Goal: Task Accomplishment & Management: Use online tool/utility

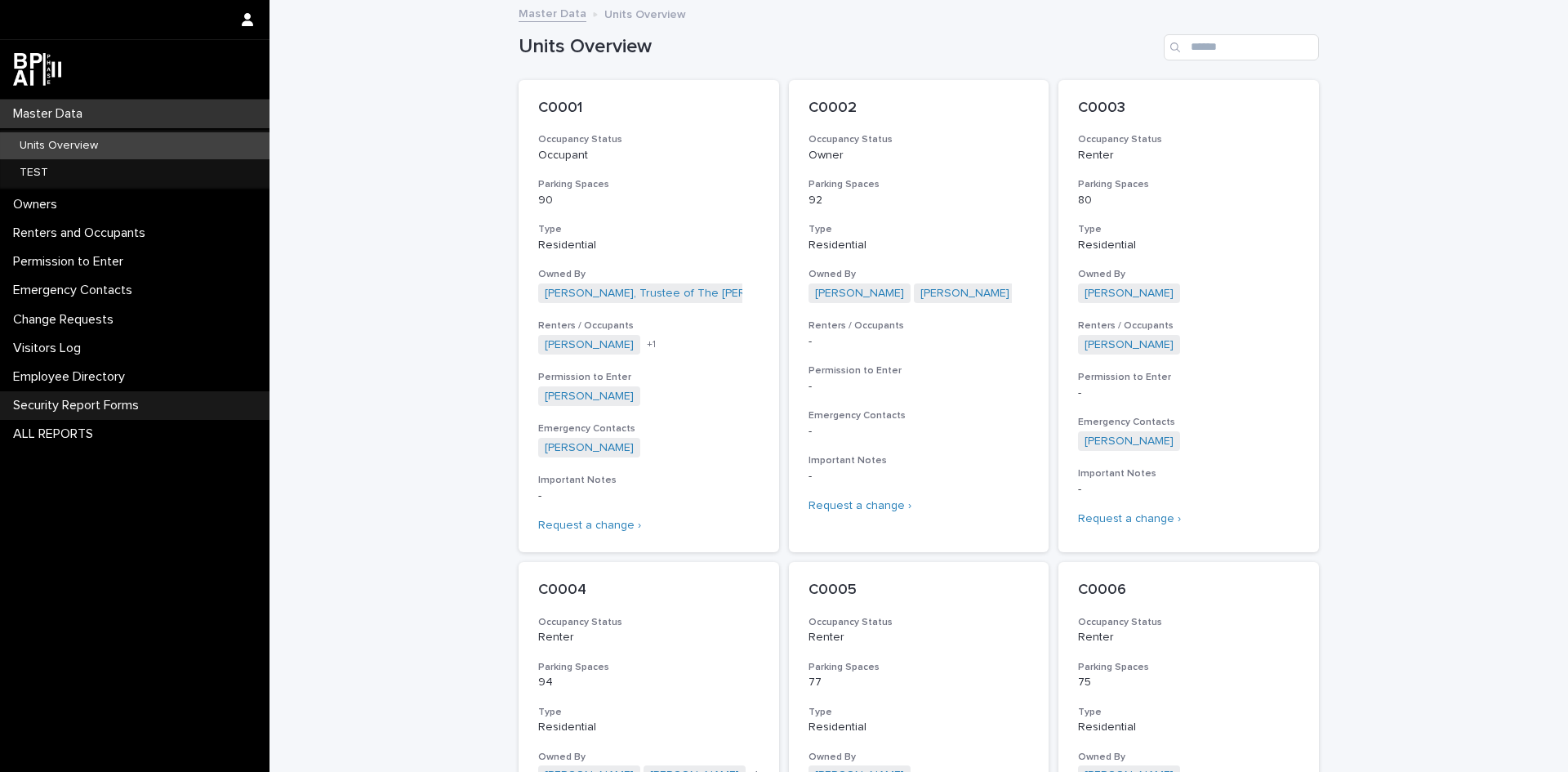
click at [74, 409] on p "Security Report Forms" at bounding box center [80, 405] width 146 height 15
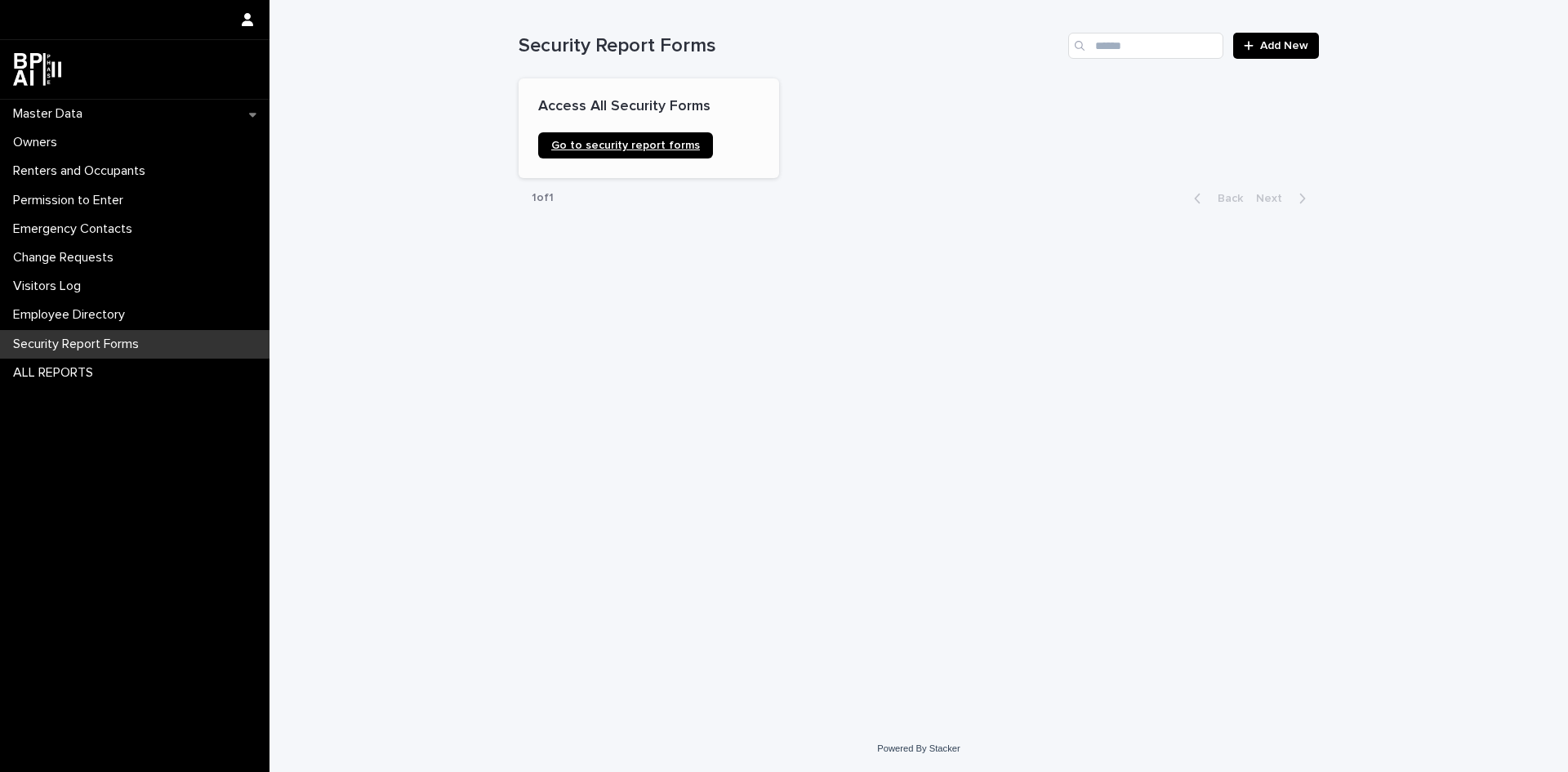
click at [628, 147] on span "Go to security report forms" at bounding box center [625, 145] width 149 height 11
click at [139, 115] on div "Master Data" at bounding box center [134, 114] width 270 height 28
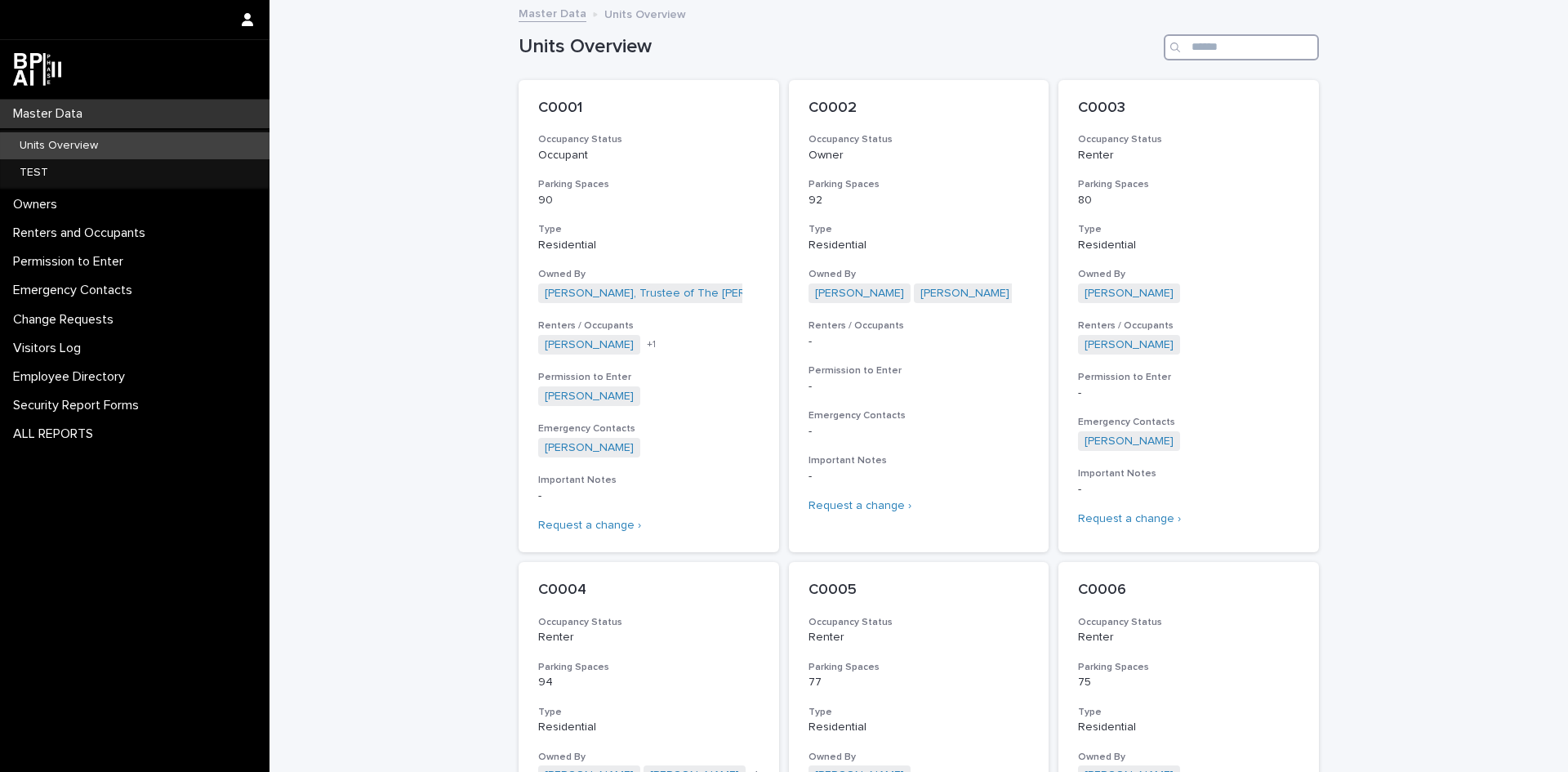
click at [1206, 47] on input "Search" at bounding box center [1241, 47] width 155 height 27
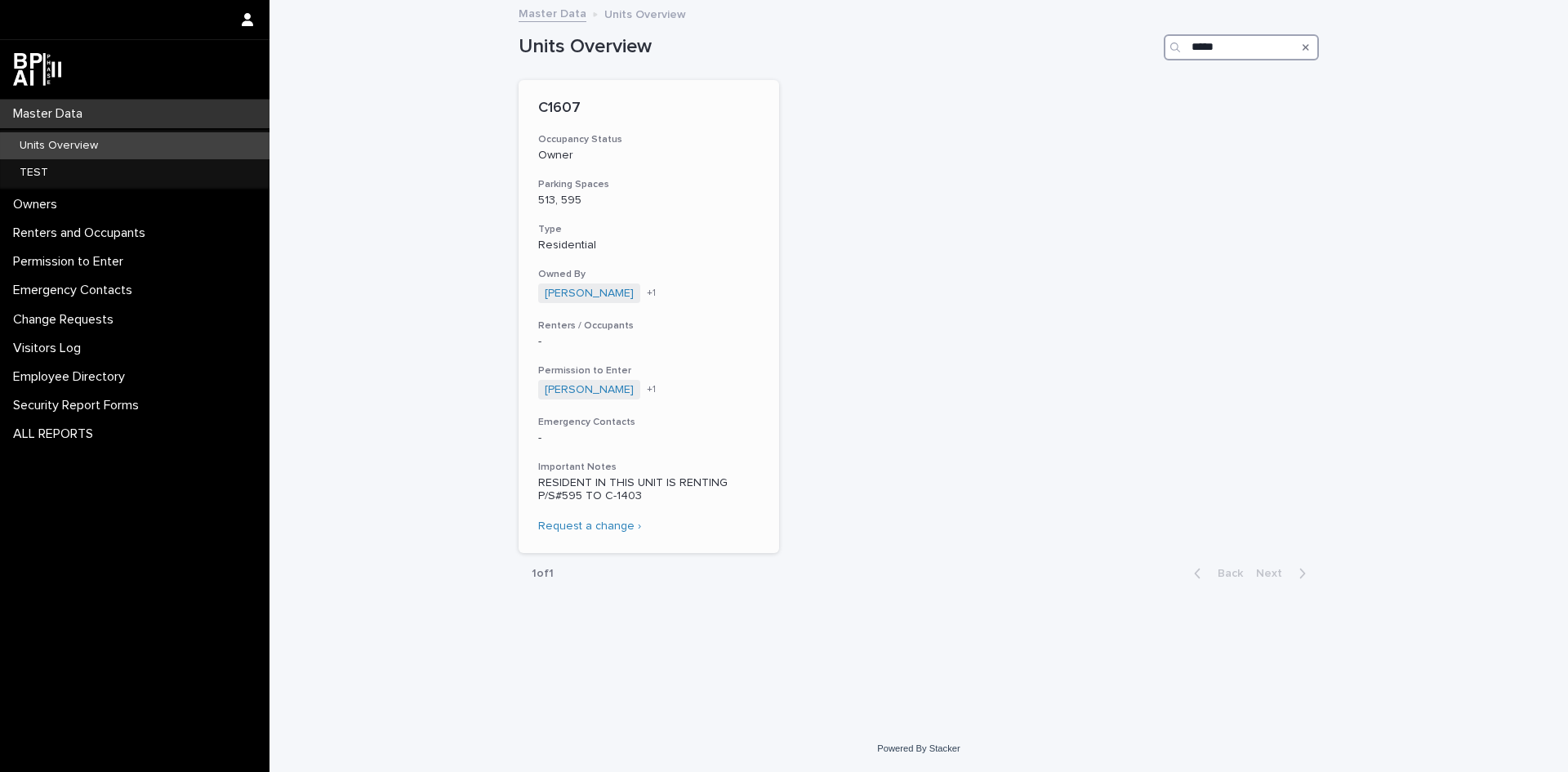
type input "*****"
click at [691, 216] on div "C1607 Occupancy Status Owner Parking Spaces 513, 595 Type Residential Owned By …" at bounding box center [649, 316] width 260 height 473
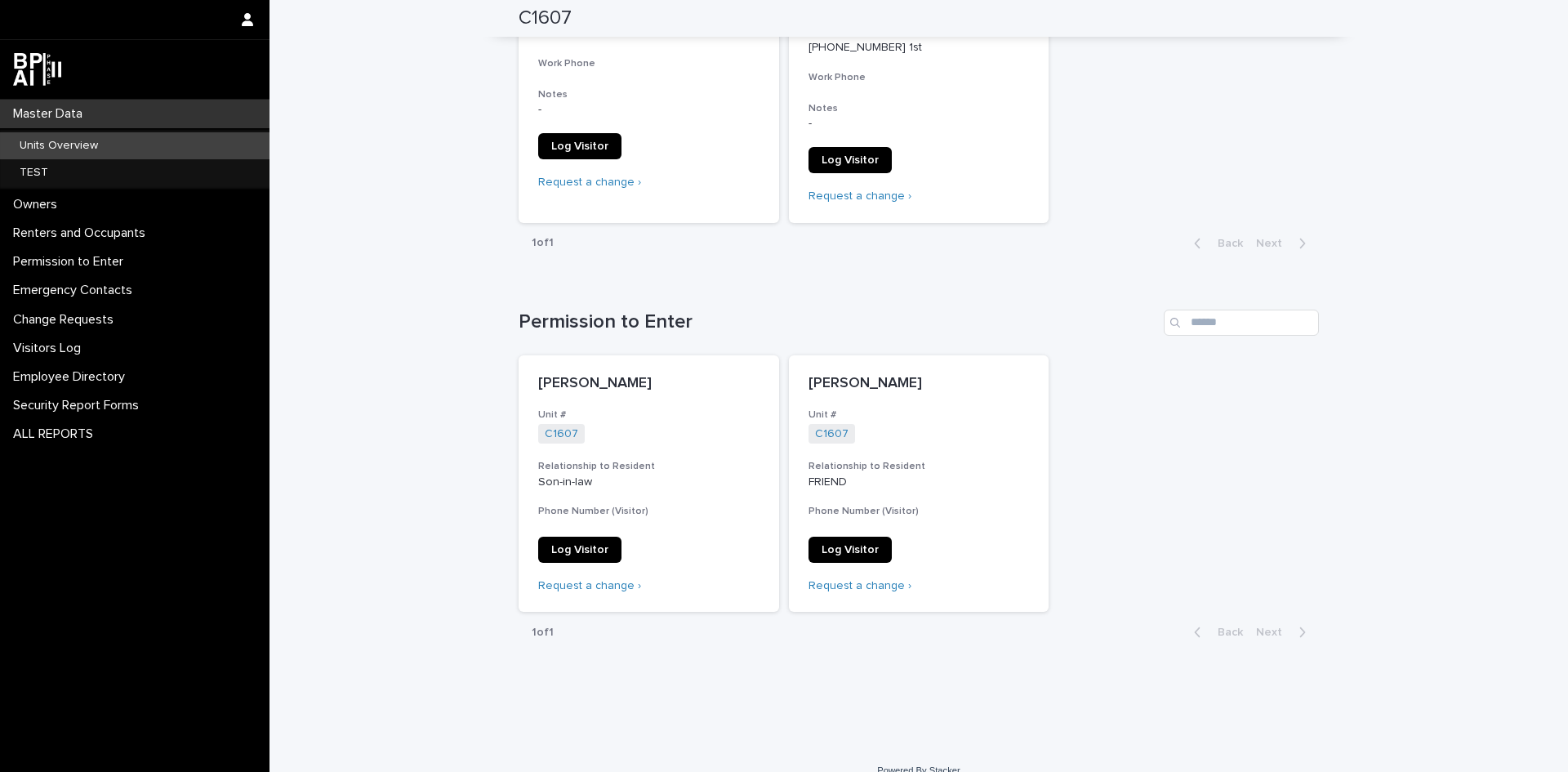
scroll to position [512, 0]
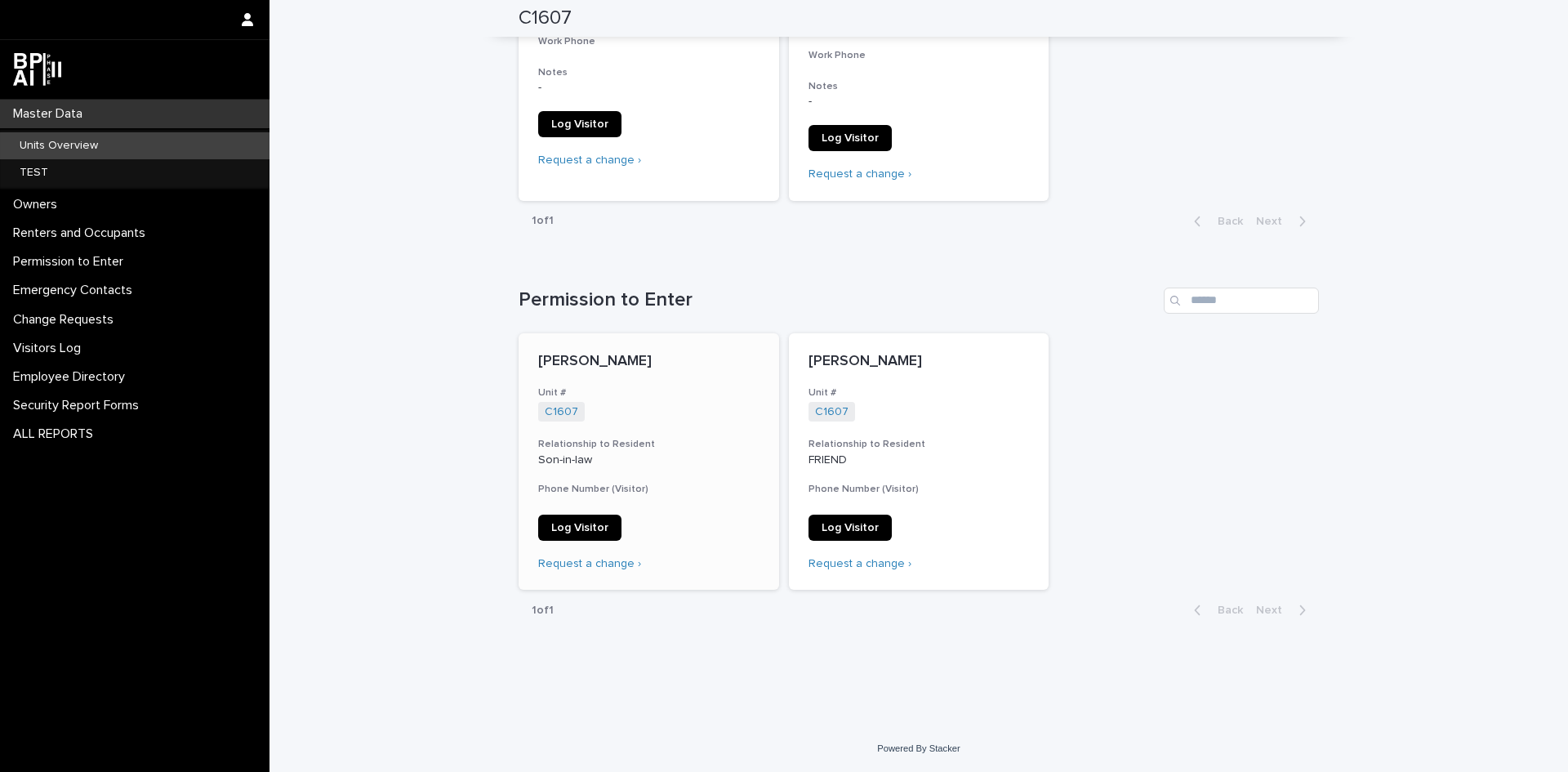
click at [597, 528] on span "Log Visitor" at bounding box center [579, 528] width 57 height 11
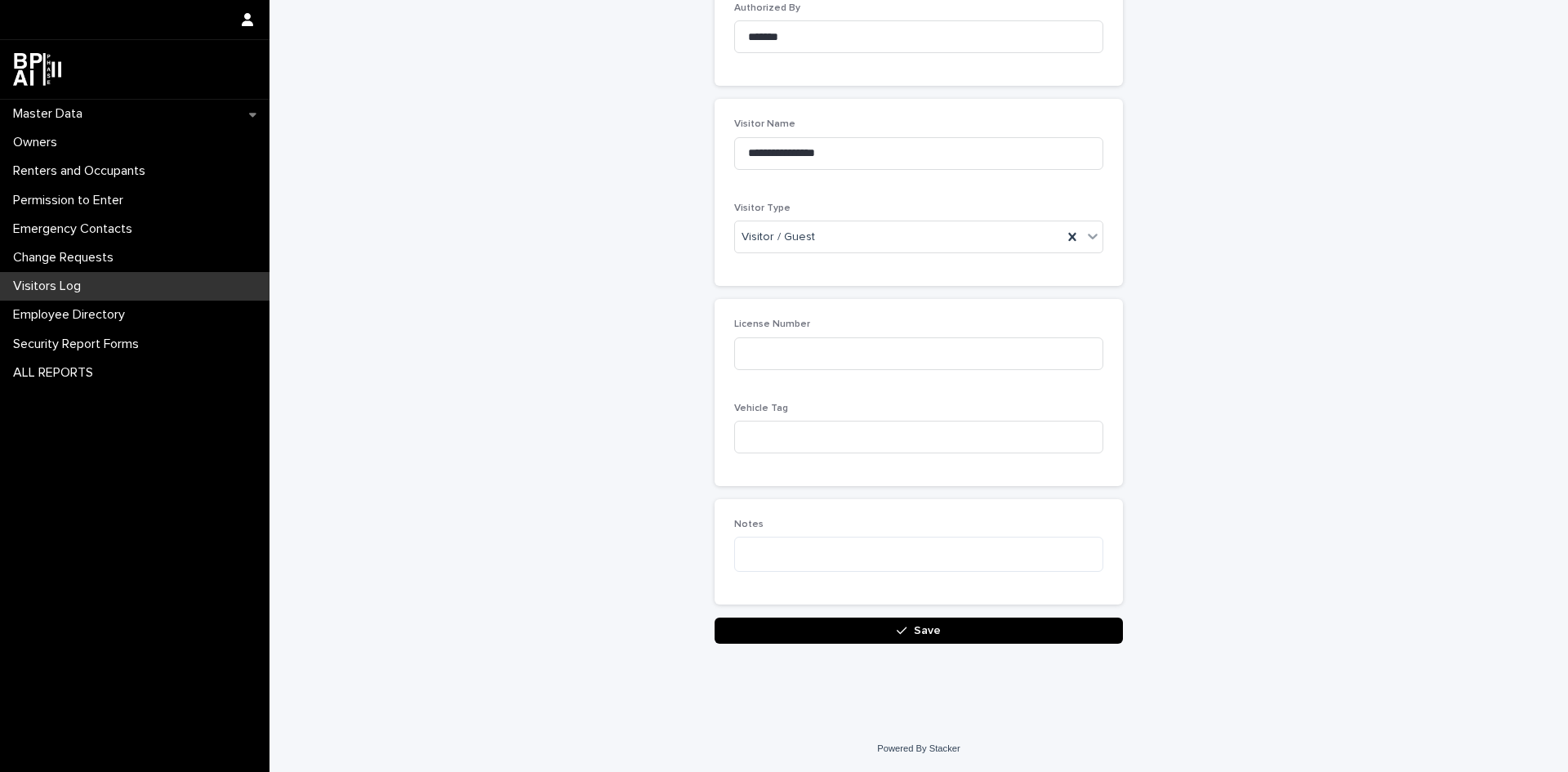
scroll to position [194, 0]
click at [958, 624] on button "Save" at bounding box center [918, 631] width 408 height 27
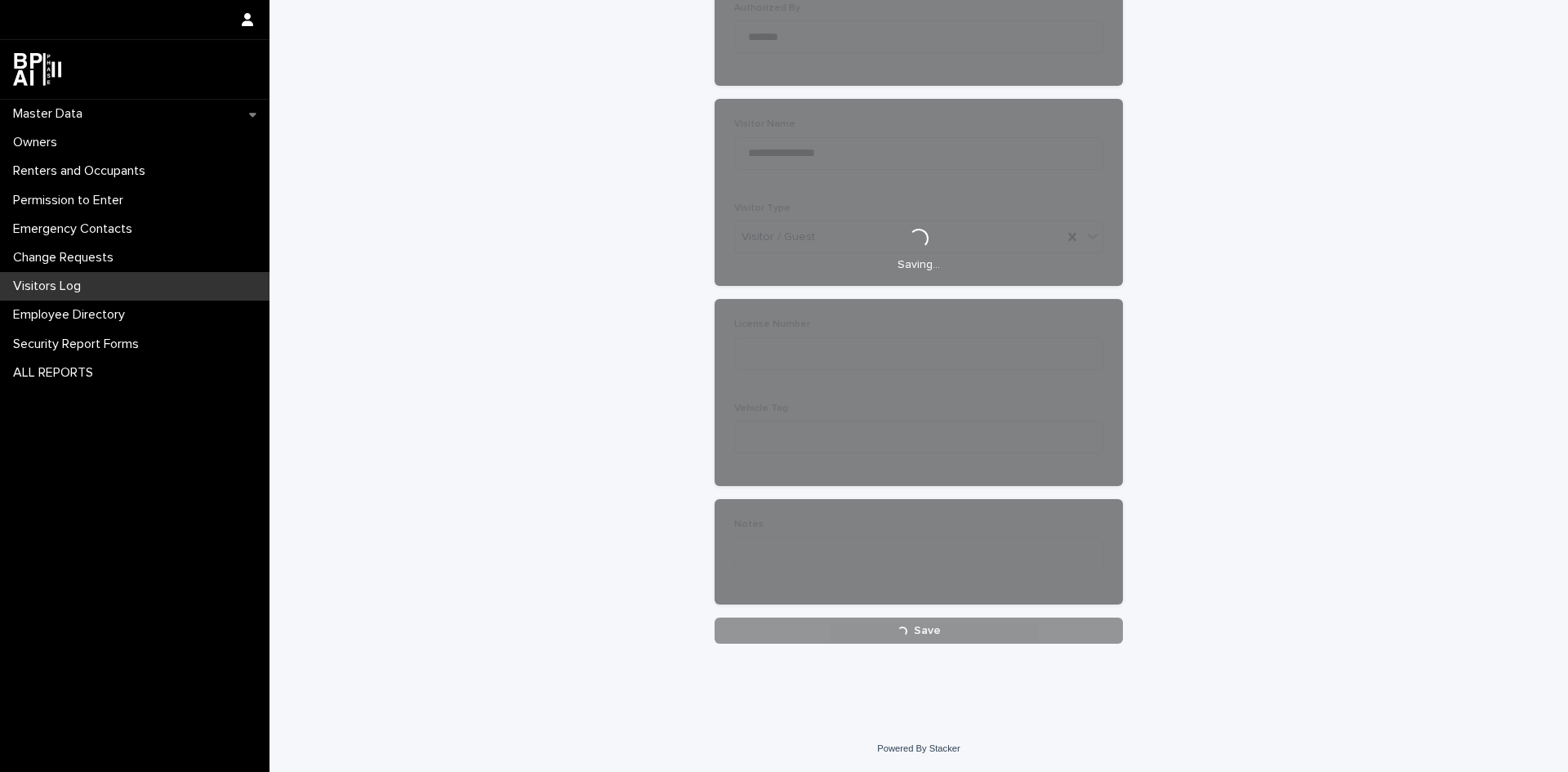
click at [1254, 117] on div "**********" at bounding box center [918, 225] width 800 height 837
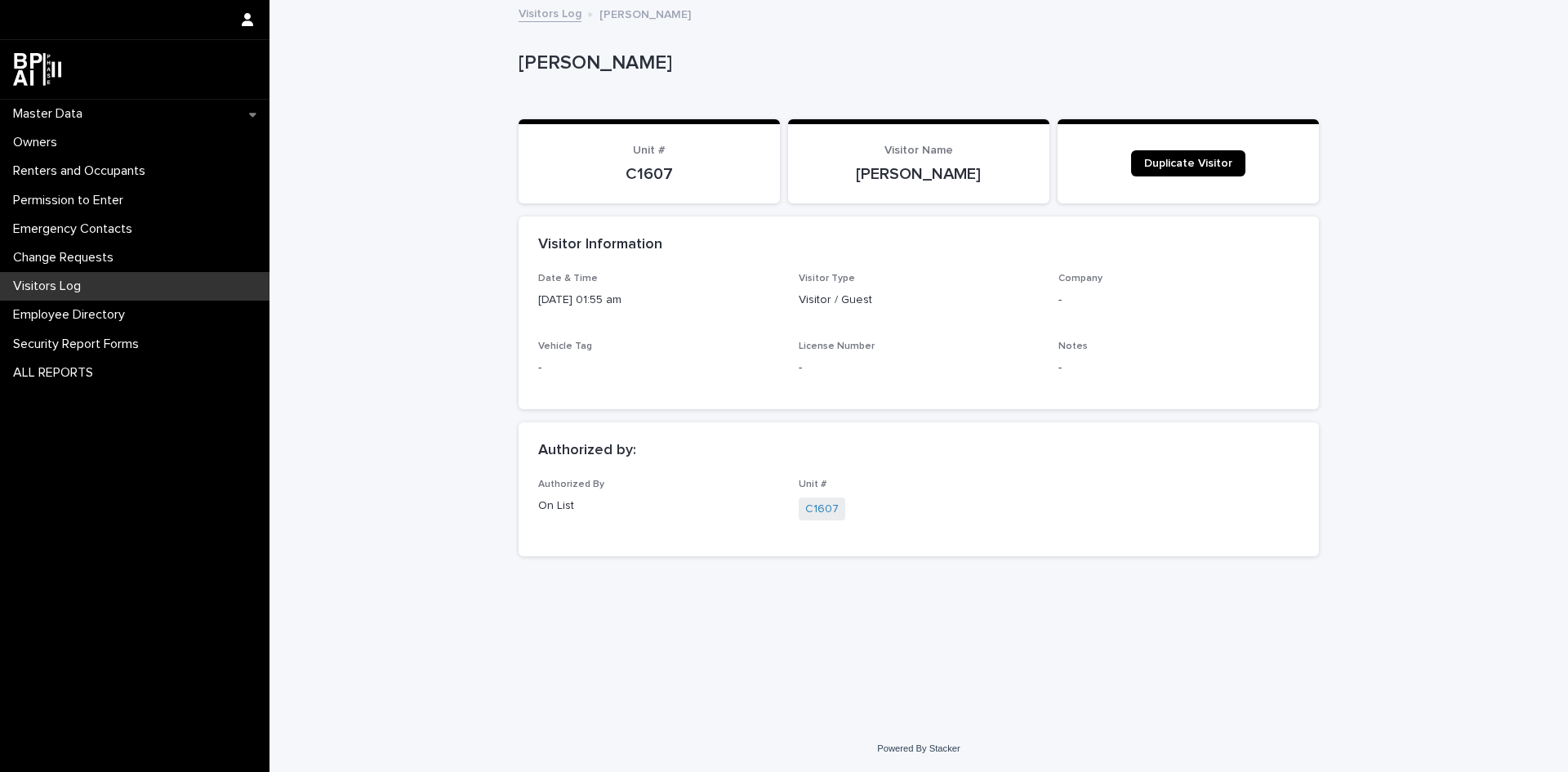
click at [543, 11] on link "Visitors Log" at bounding box center [550, 12] width 62 height 19
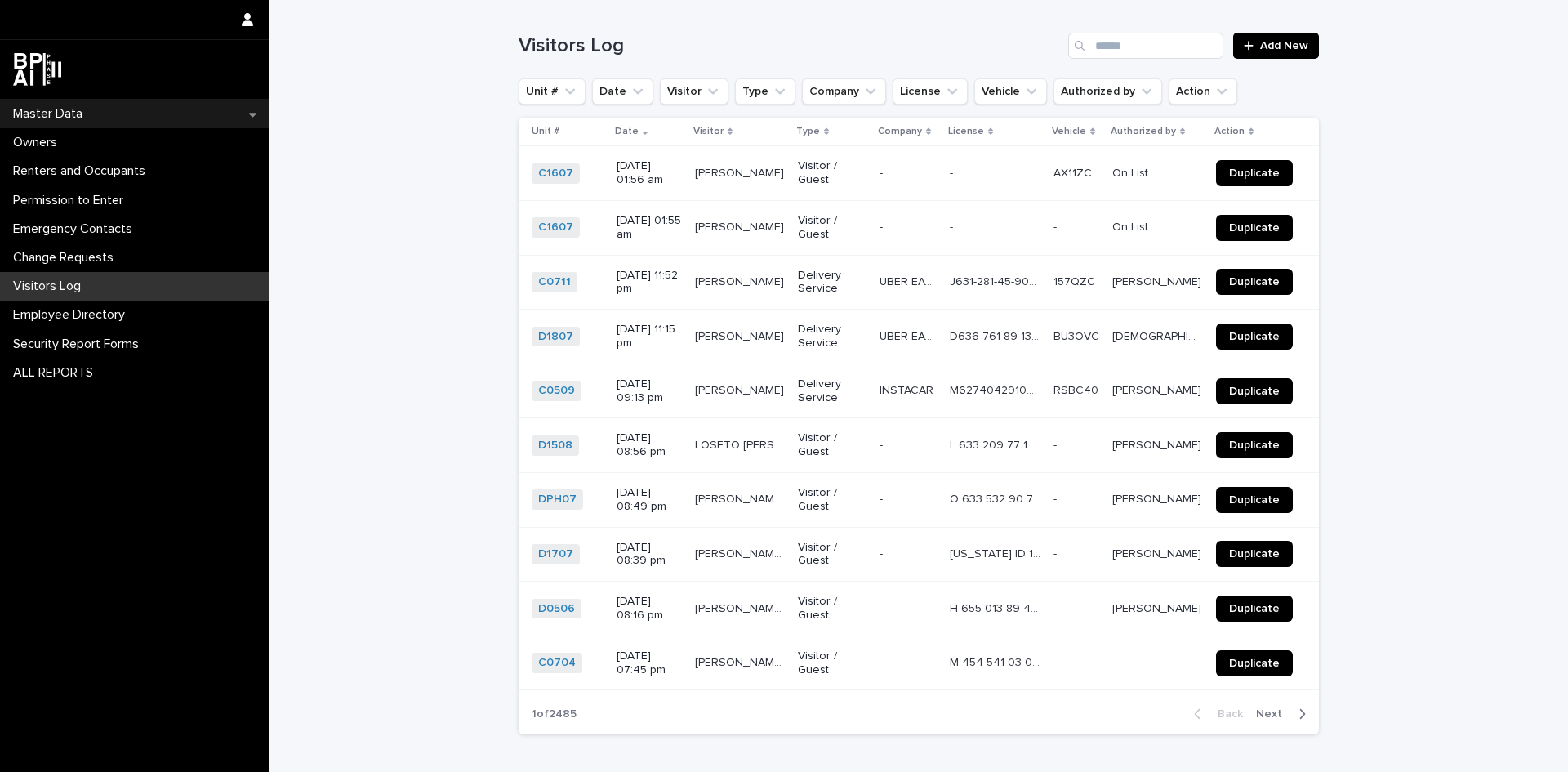
click at [82, 108] on p "Master Data" at bounding box center [51, 114] width 89 height 15
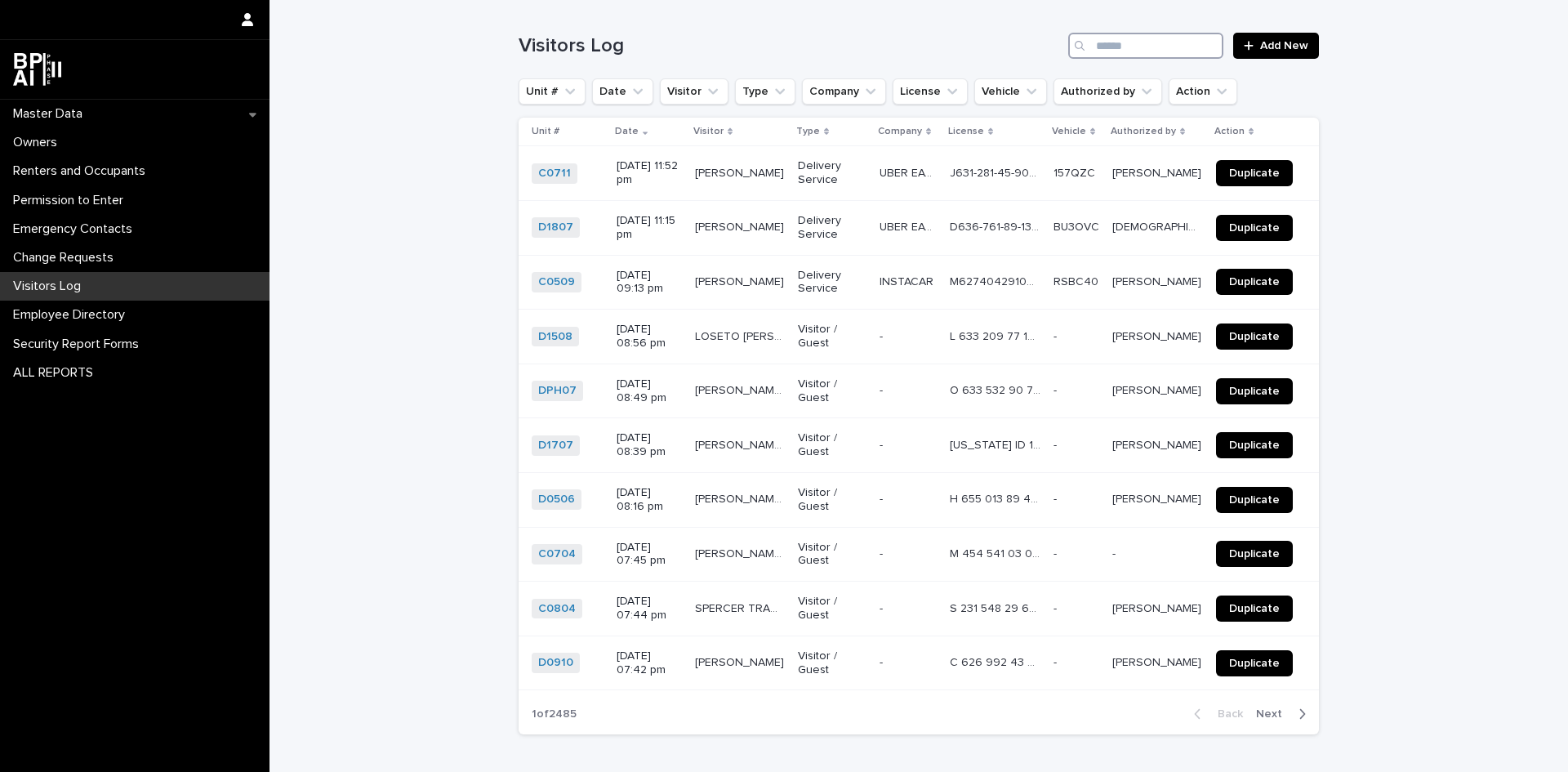
click at [1150, 45] on input "Search" at bounding box center [1146, 45] width 155 height 27
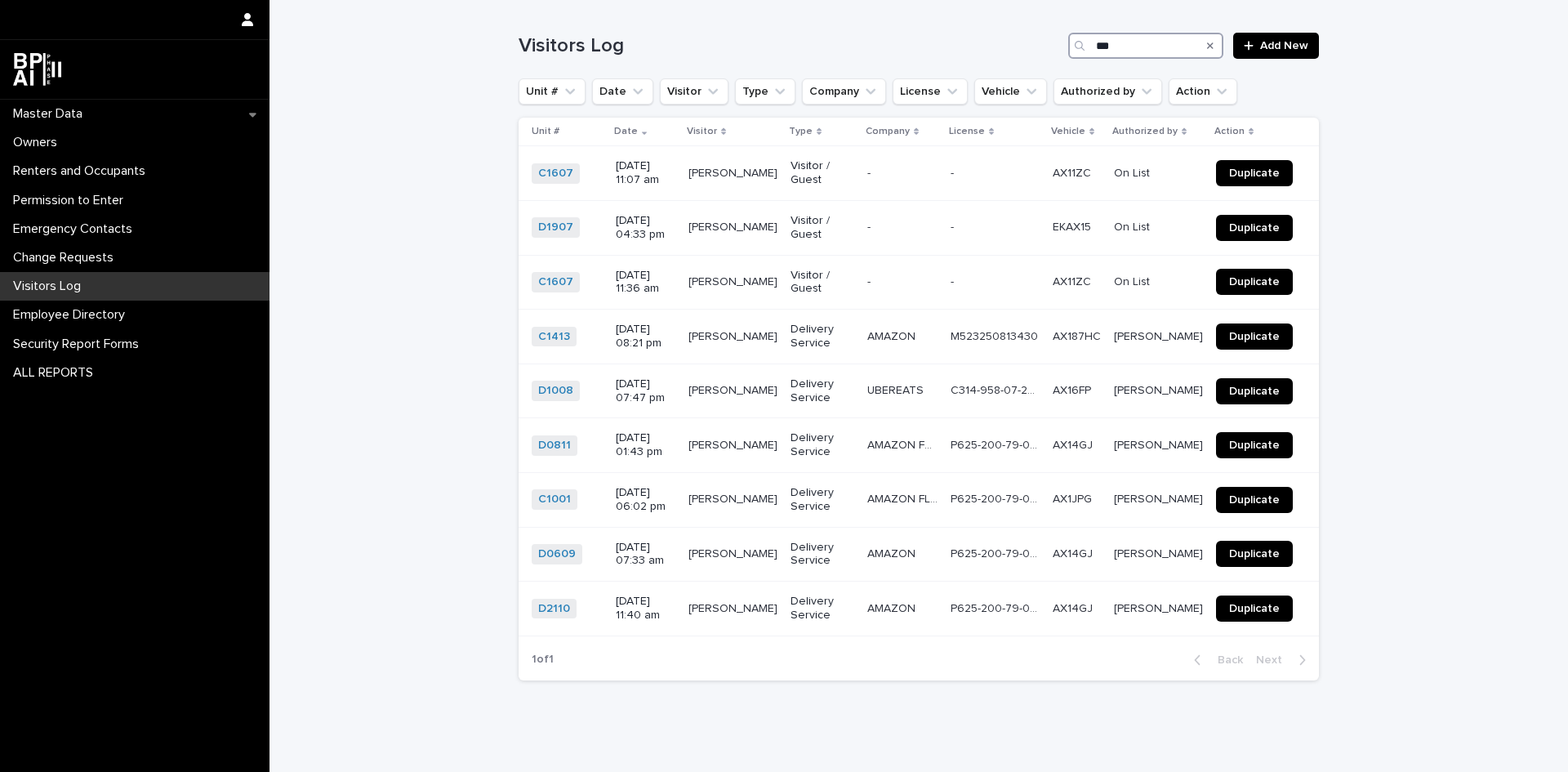
type input "***"
click at [1256, 175] on span "Duplicate" at bounding box center [1254, 173] width 50 height 11
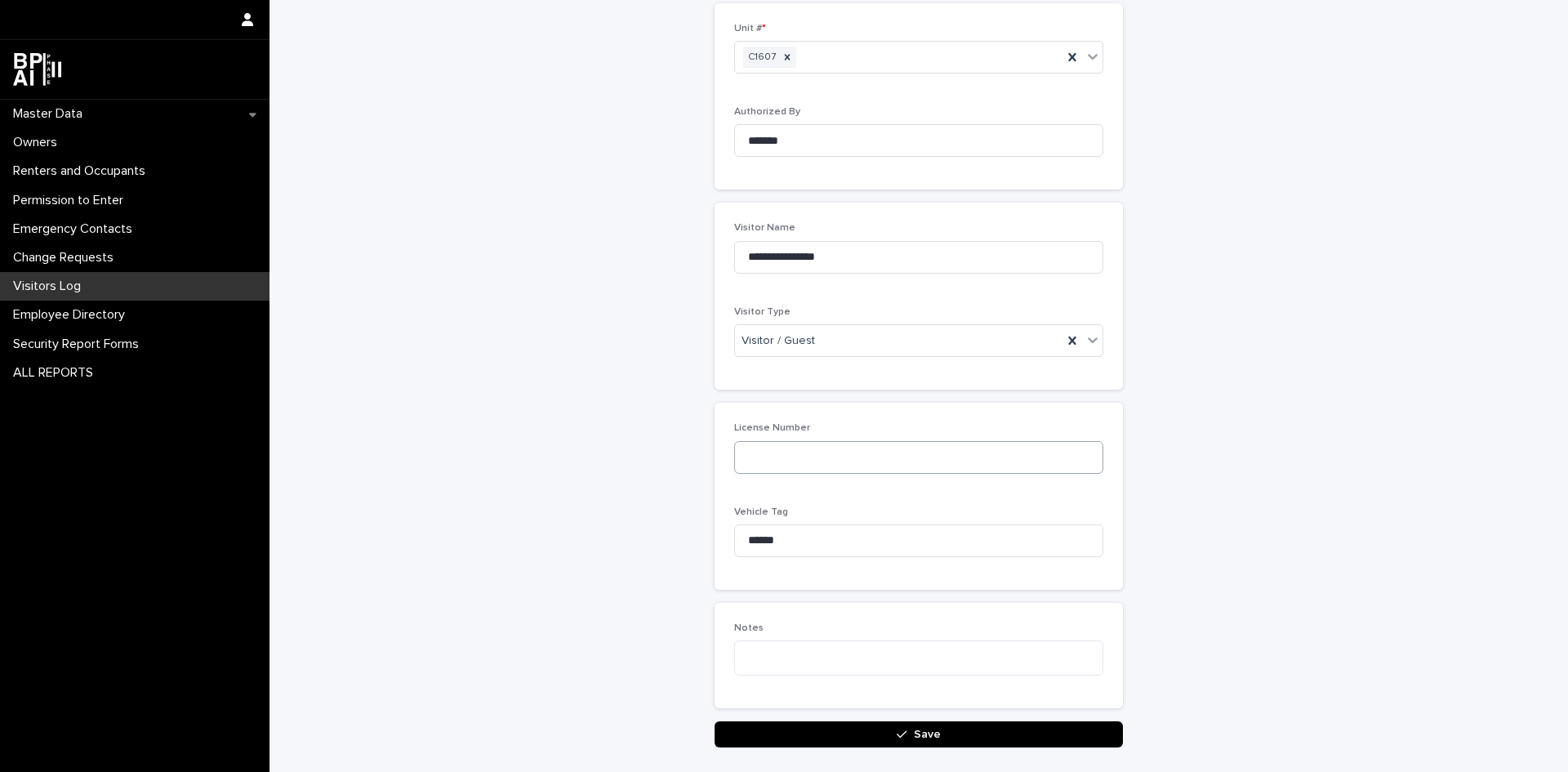
scroll to position [194, 0]
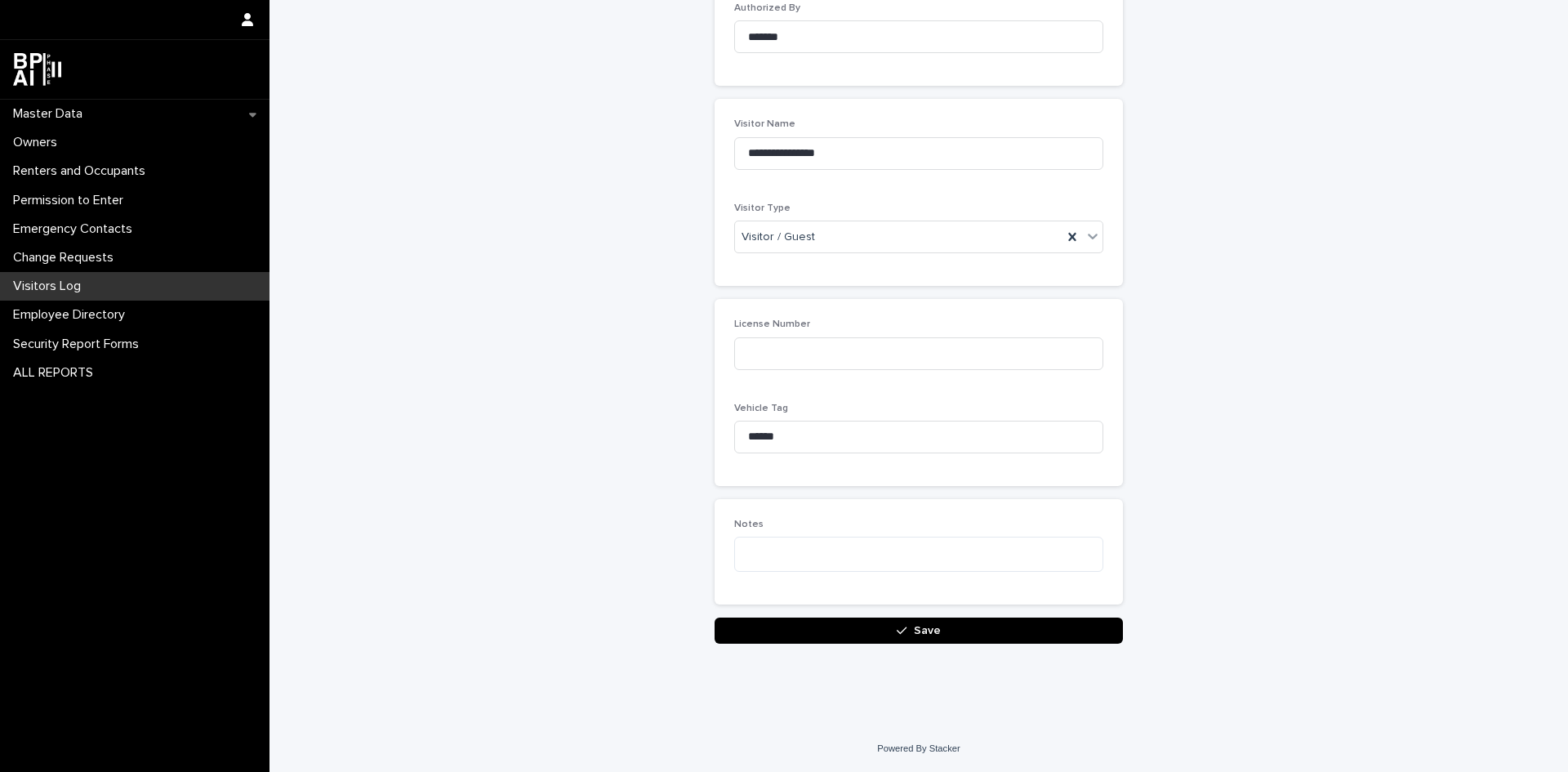
click at [964, 629] on button "Save" at bounding box center [918, 631] width 408 height 27
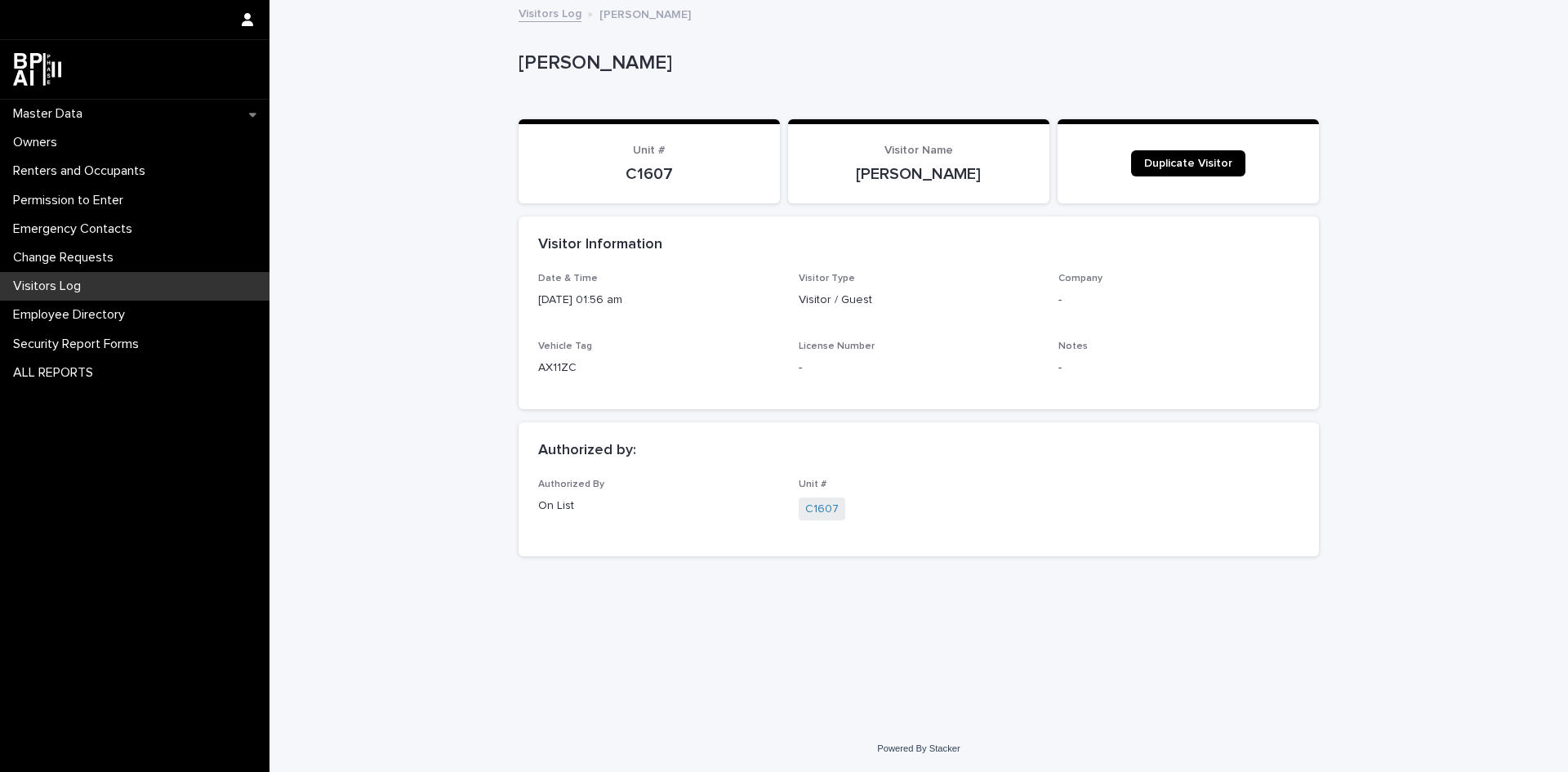
click at [552, 15] on link "Visitors Log" at bounding box center [550, 12] width 62 height 19
